Goal: Find specific page/section: Find specific page/section

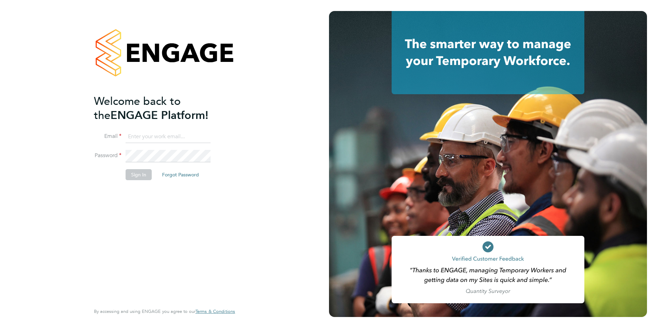
type input "iblackhall@skilledcareers.co.uk"
click at [132, 172] on button "Sign In" at bounding box center [139, 174] width 26 height 11
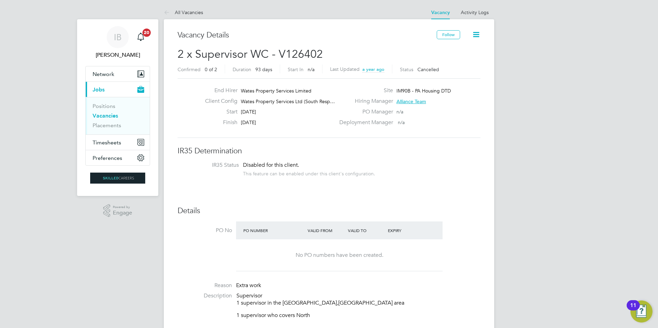
click at [112, 115] on link "Vacancies" at bounding box center [105, 116] width 25 height 7
